Goal: Check status: Check status

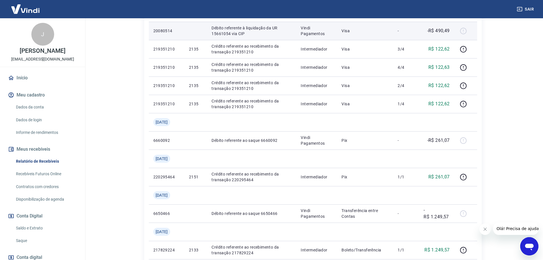
scroll to position [313, 0]
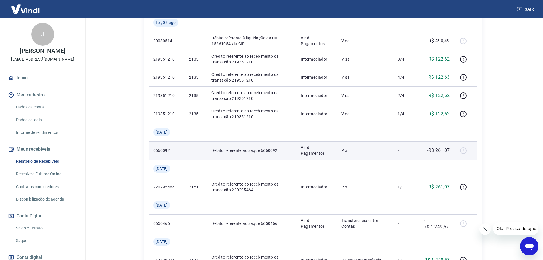
click at [464, 151] on div at bounding box center [466, 150] width 14 height 9
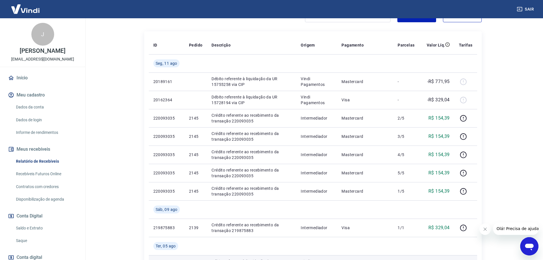
scroll to position [85, 0]
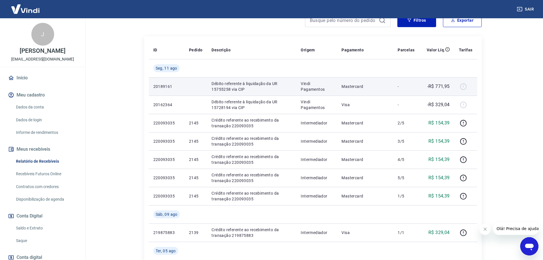
click at [248, 86] on p "Débito referente à liquidação da UR 15755258 via CIP" at bounding box center [251, 86] width 80 height 11
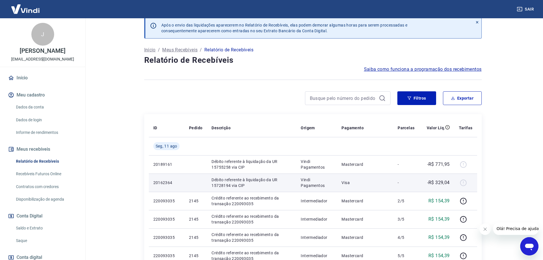
scroll to position [0, 0]
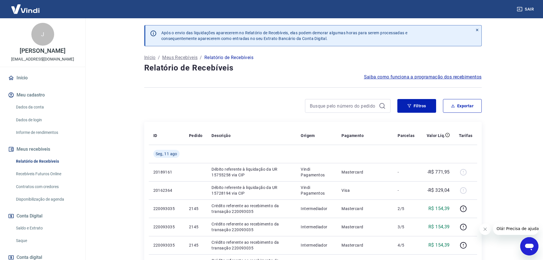
click at [150, 58] on p "Início" at bounding box center [149, 57] width 11 height 7
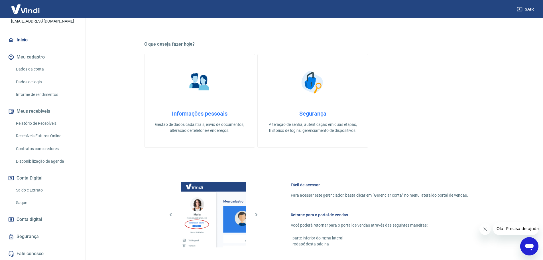
scroll to position [44, 0]
click at [39, 191] on link "Saldo e Extrato" at bounding box center [46, 190] width 65 height 12
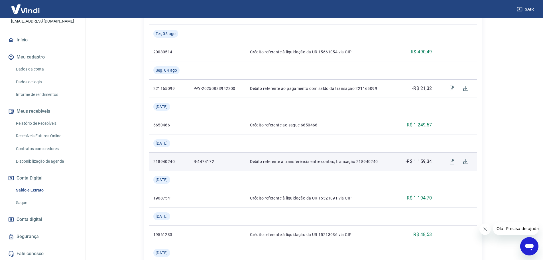
scroll to position [342, 0]
